Goal: Information Seeking & Learning: Learn about a topic

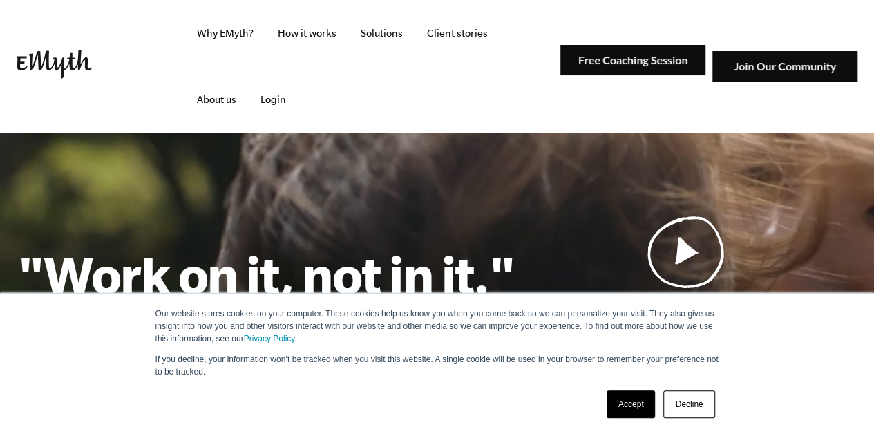
click at [629, 406] on link "Accept" at bounding box center [631, 404] width 49 height 28
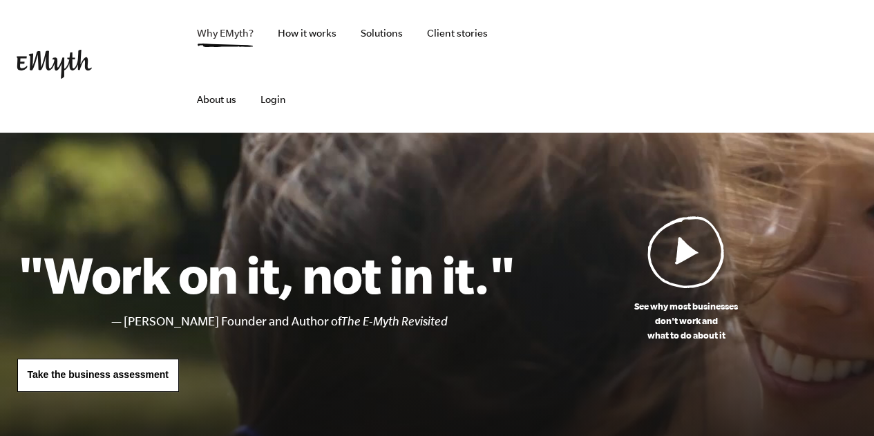
click at [252, 31] on link "Why EMyth?" at bounding box center [225, 33] width 79 height 66
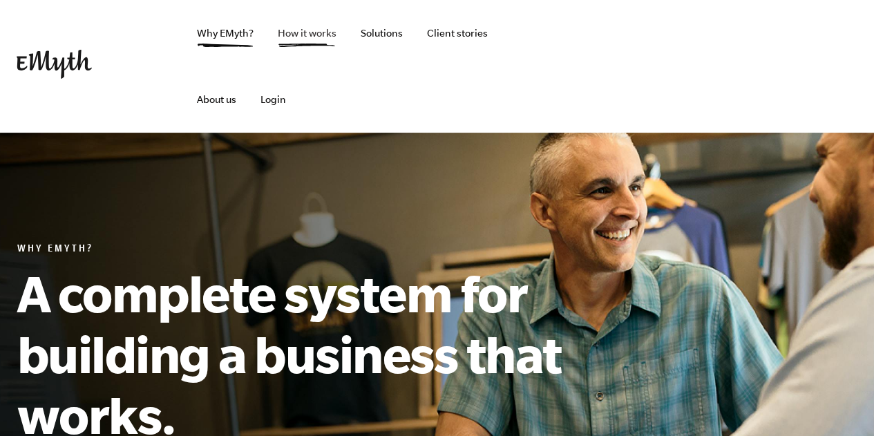
click at [305, 32] on link "How it works" at bounding box center [307, 33] width 81 height 66
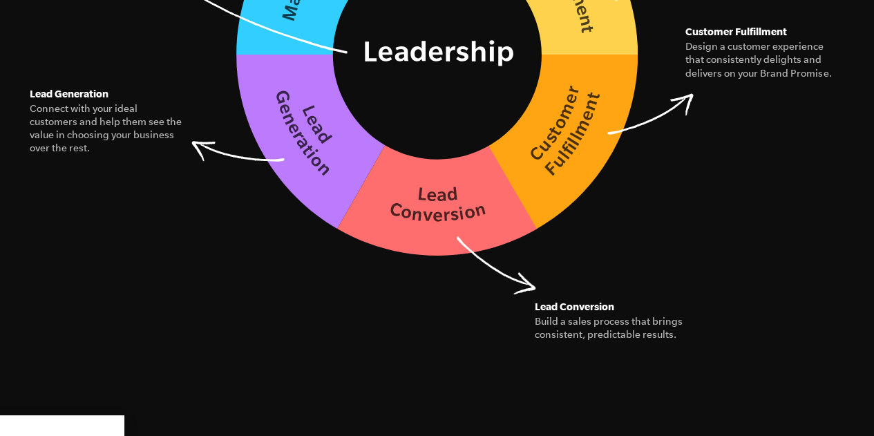
scroll to position [2557, 0]
